Goal: Task Accomplishment & Management: Use online tool/utility

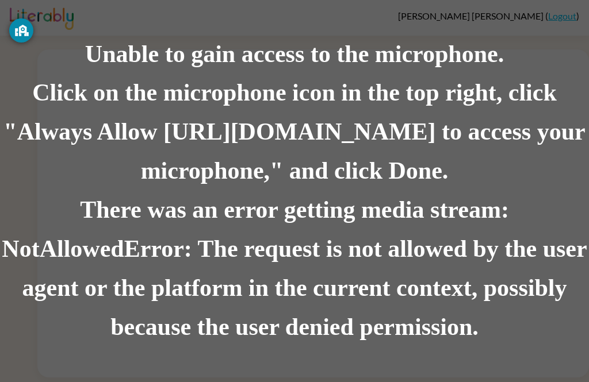
click at [327, 279] on div "There was an error getting media stream: NotAllowedError: The request is not al…" at bounding box center [294, 269] width 589 height 156
click at [338, 273] on div "There was an error getting media stream: NotAllowedError: The request is not al…" at bounding box center [294, 269] width 589 height 156
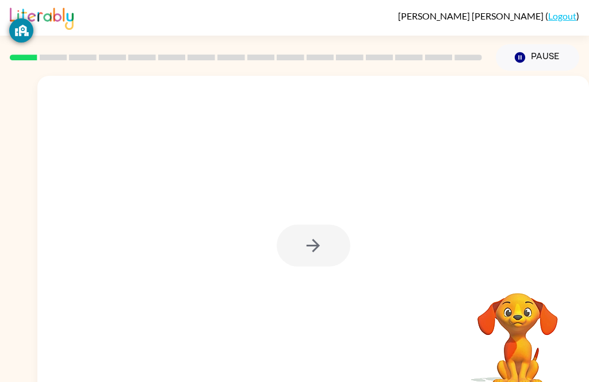
click at [326, 250] on div at bounding box center [314, 246] width 74 height 42
click at [532, 343] on video "Your browser must support playing .mp4 files to use Literably. Please try using…" at bounding box center [517, 332] width 115 height 115
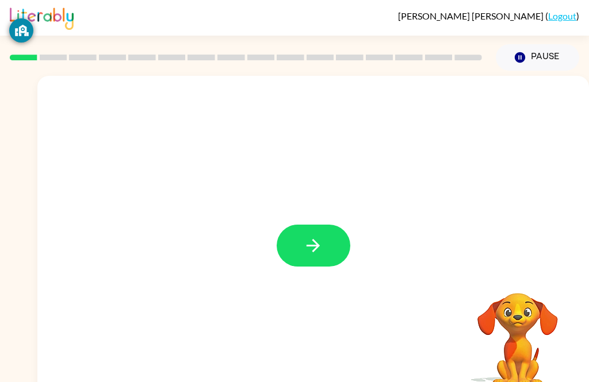
click at [325, 237] on button "button" at bounding box center [314, 246] width 74 height 42
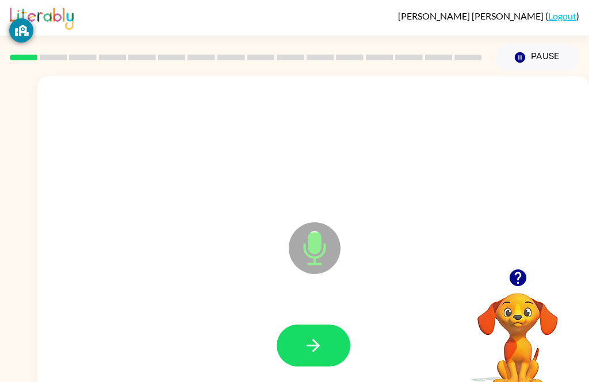
click at [315, 340] on icon "button" at bounding box center [313, 346] width 20 height 20
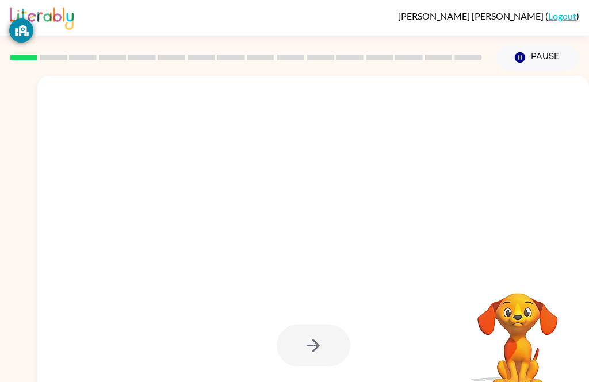
click at [515, 328] on video "Your browser must support playing .mp4 files to use Literably. Please try using…" at bounding box center [517, 332] width 115 height 115
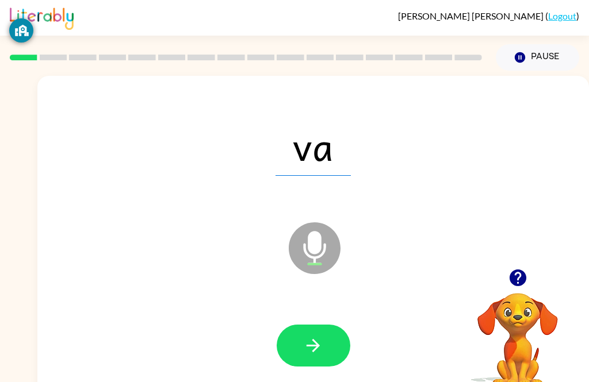
click at [311, 350] on icon "button" at bounding box center [313, 346] width 20 height 20
click at [324, 347] on button "button" at bounding box center [314, 346] width 74 height 42
click at [331, 350] on button "button" at bounding box center [314, 346] width 74 height 42
click at [324, 349] on button "button" at bounding box center [314, 346] width 74 height 42
click at [315, 345] on icon "button" at bounding box center [313, 346] width 20 height 20
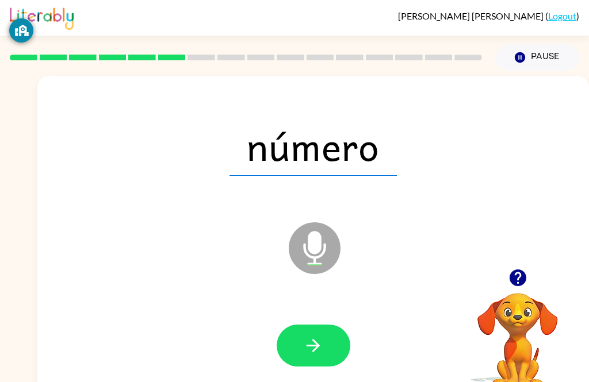
click at [317, 344] on icon "button" at bounding box center [313, 345] width 13 height 13
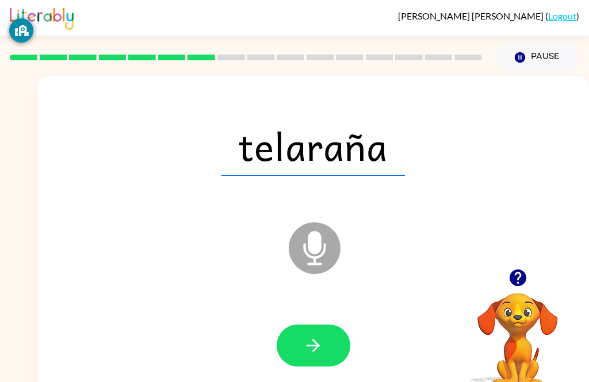
click at [322, 347] on icon "button" at bounding box center [313, 346] width 20 height 20
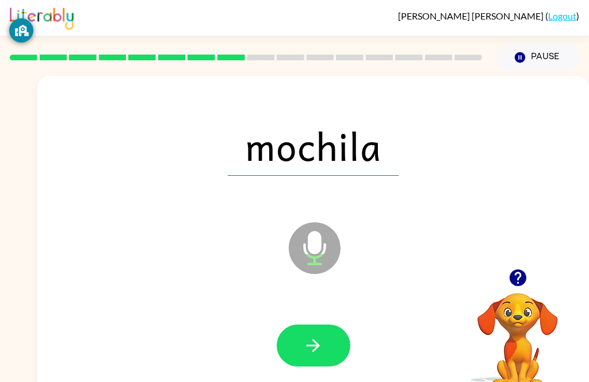
click at [315, 339] on icon "button" at bounding box center [313, 346] width 20 height 20
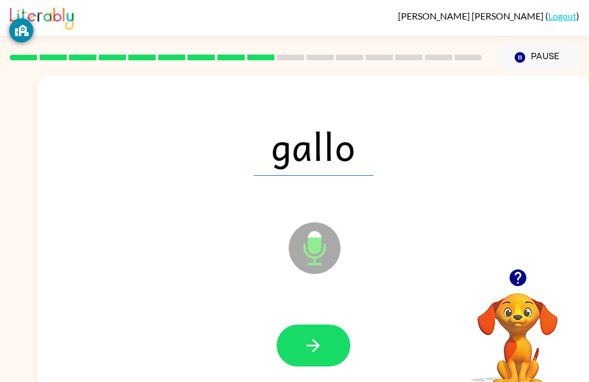
click at [325, 352] on button "button" at bounding box center [314, 346] width 74 height 42
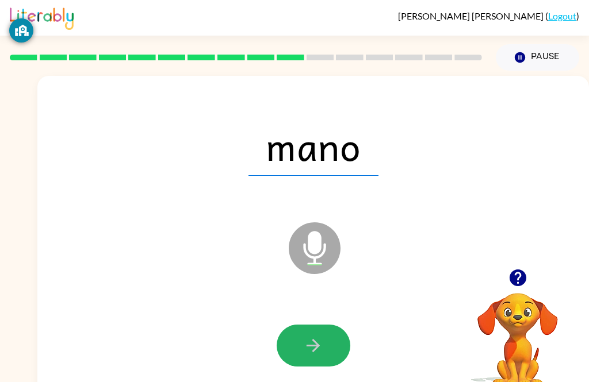
click at [314, 343] on icon "button" at bounding box center [313, 346] width 20 height 20
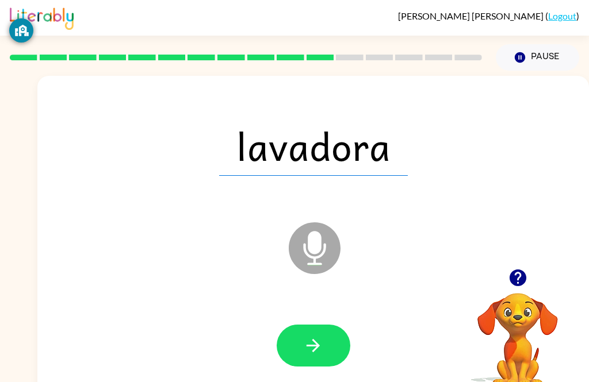
click at [319, 338] on icon "button" at bounding box center [313, 346] width 20 height 20
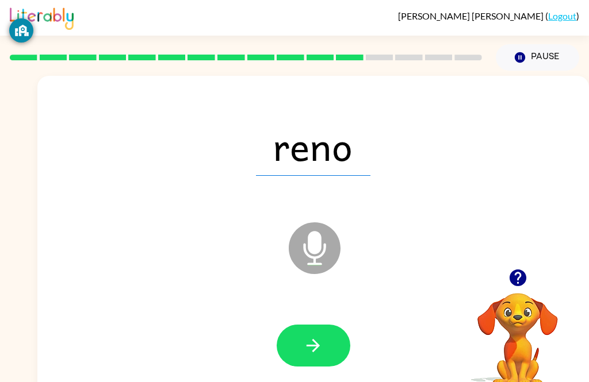
click at [324, 361] on button "button" at bounding box center [314, 346] width 74 height 42
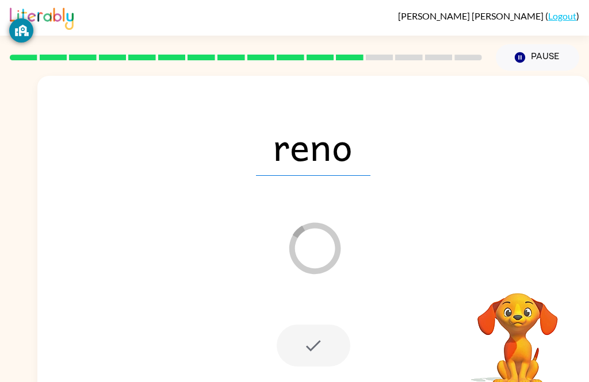
click at [320, 346] on div at bounding box center [314, 346] width 74 height 42
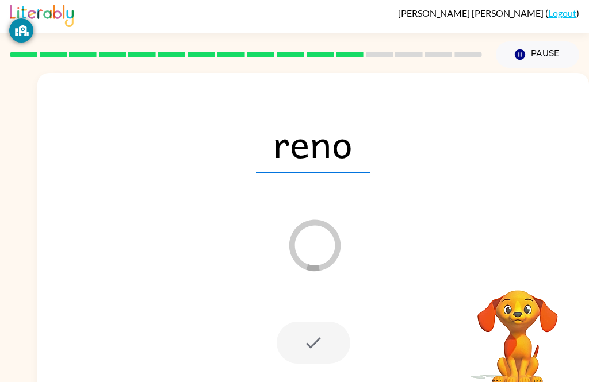
scroll to position [3, 0]
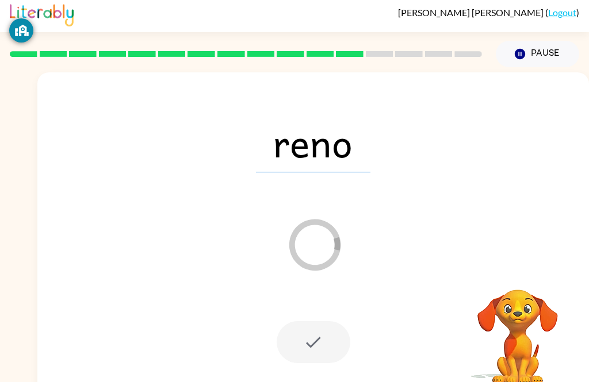
click at [506, 252] on div "reno Loader Your response is being sent to our graders" at bounding box center [312, 236] width 551 height 328
click at [520, 56] on icon "Pause" at bounding box center [520, 54] width 13 height 13
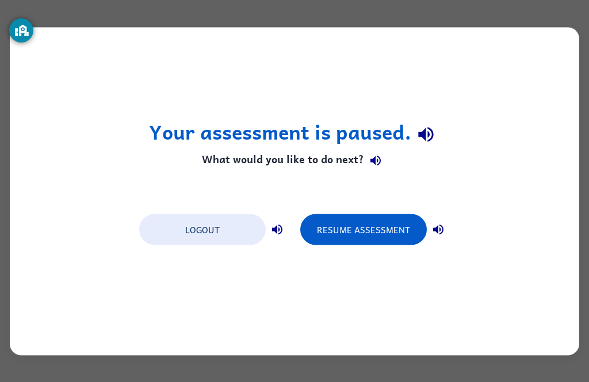
scroll to position [0, 0]
click at [373, 227] on button "Resume Assessment" at bounding box center [363, 229] width 127 height 31
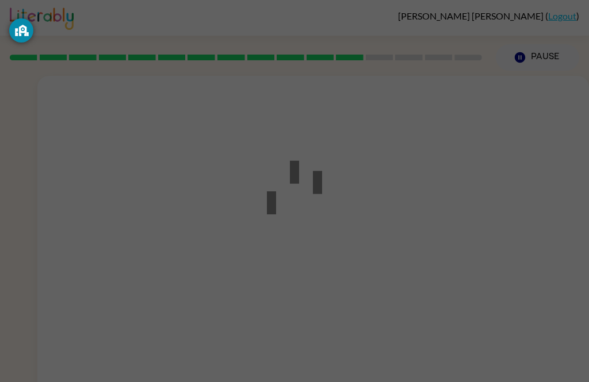
click at [307, 193] on icon at bounding box center [294, 185] width 55 height 69
click at [307, 192] on icon at bounding box center [294, 185] width 55 height 69
click at [296, 213] on icon at bounding box center [294, 185] width 55 height 69
click at [366, 222] on div at bounding box center [294, 191] width 589 height 382
click at [474, 250] on div at bounding box center [294, 191] width 589 height 382
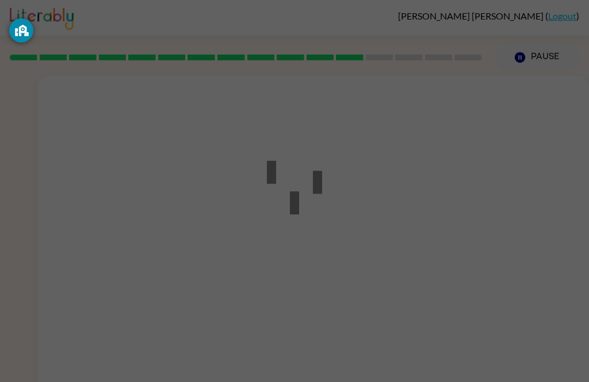
click at [474, 250] on div at bounding box center [294, 191] width 589 height 382
click at [453, 236] on div at bounding box center [294, 191] width 589 height 382
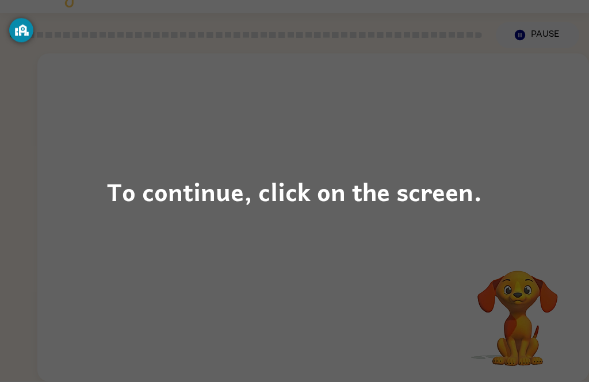
scroll to position [37, 0]
click at [187, 193] on div "To continue, click on the screen." at bounding box center [294, 191] width 375 height 39
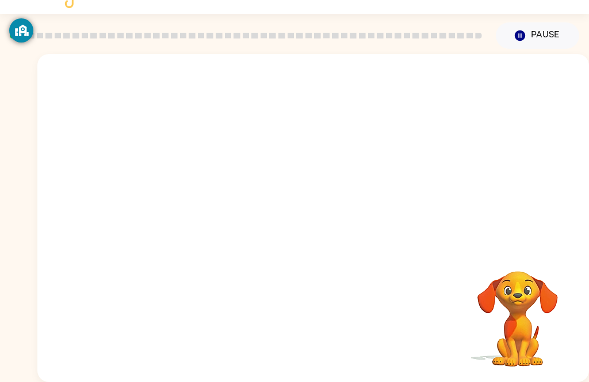
click at [181, 190] on div at bounding box center [312, 150] width 551 height 193
click at [145, 189] on div at bounding box center [312, 150] width 551 height 193
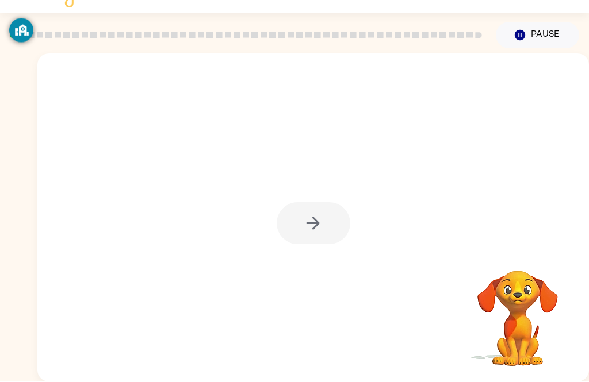
scroll to position [28, 0]
click at [533, 25] on button "Pause Pause" at bounding box center [537, 35] width 83 height 26
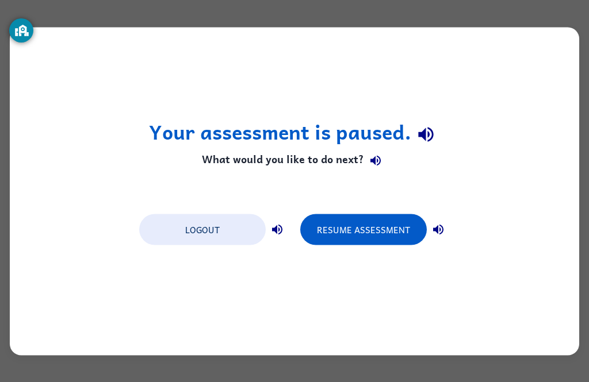
scroll to position [0, 0]
click at [222, 231] on button "Logout" at bounding box center [202, 229] width 127 height 31
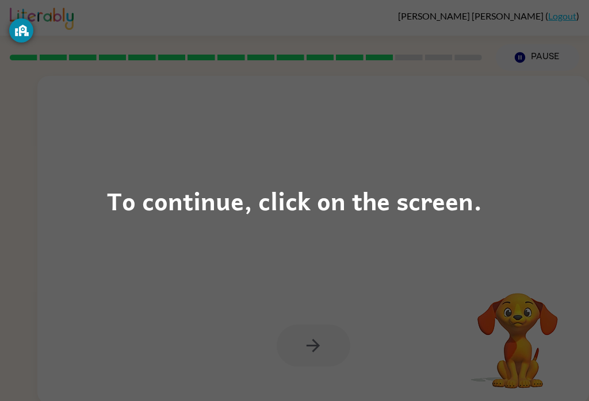
click at [463, 199] on div "To continue, click on the screen." at bounding box center [294, 200] width 375 height 39
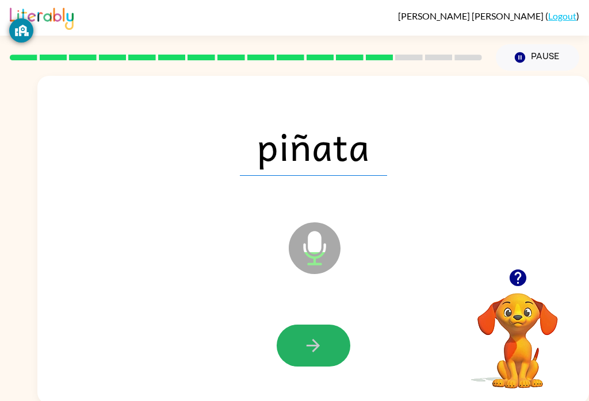
click at [321, 354] on icon "button" at bounding box center [313, 346] width 20 height 20
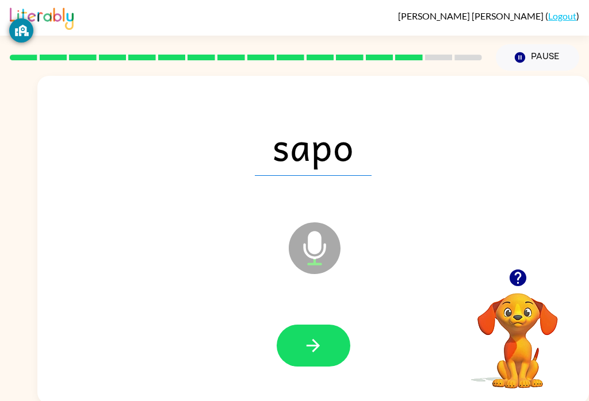
click at [327, 355] on button "button" at bounding box center [314, 346] width 74 height 42
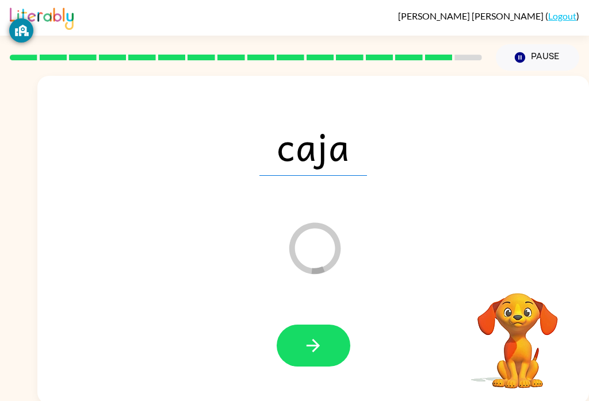
click at [334, 343] on button "button" at bounding box center [314, 346] width 74 height 42
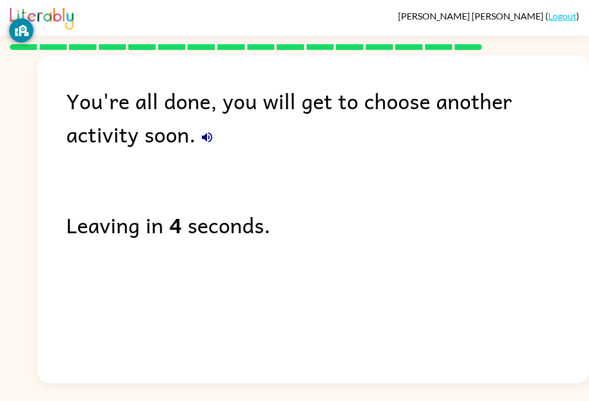
click at [139, 199] on div "You're all done, you will get to choose another activity soon. Leaving in 4 sec…" at bounding box center [312, 216] width 551 height 323
click at [502, 80] on div "You're all done, you will get to choose another activity soon. Leaving in 3 sec…" at bounding box center [312, 216] width 551 height 323
click at [97, 143] on div "You're all done, you will get to choose another activity soon." at bounding box center [327, 117] width 523 height 67
click at [91, 143] on div "You're all done, you will get to choose another activity soon." at bounding box center [327, 117] width 523 height 67
